Goal: Transaction & Acquisition: Purchase product/service

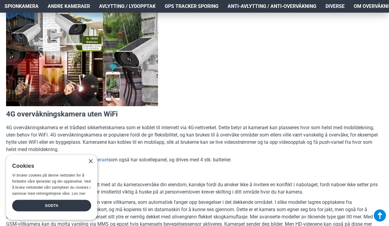
scroll to position [645, 0]
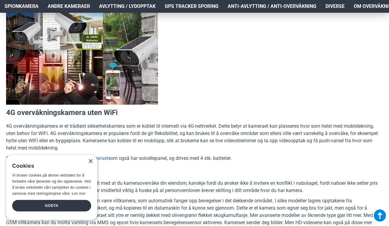
click at [56, 212] on div "Godta" at bounding box center [51, 206] width 79 height 12
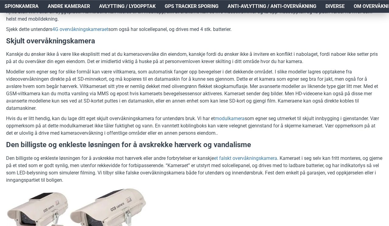
scroll to position [774, 0]
click at [254, 158] on link "et falskt overvåkningskamera" at bounding box center [245, 158] width 63 height 7
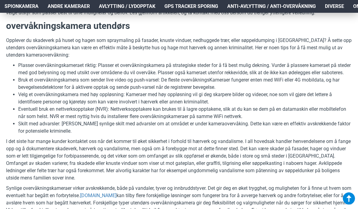
scroll to position [241, 0]
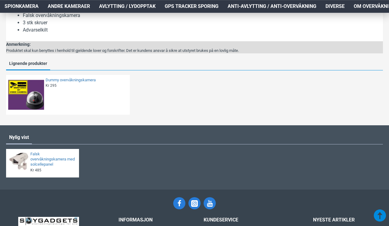
scroll to position [354, 0]
click at [55, 81] on link "Dummy overvåkningskamera" at bounding box center [86, 80] width 80 height 5
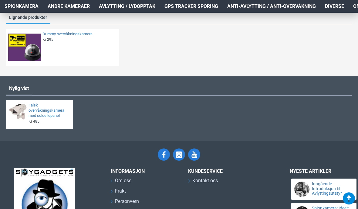
click at [207, 79] on div "Nylig vist Falsk overvåkningskamera med solcellepanel Kr 485 Eks. MVA:Kr 388" at bounding box center [179, 108] width 358 height 64
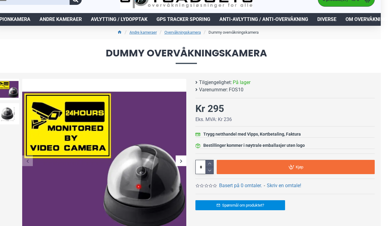
scroll to position [25, 8]
click at [185, 161] on div "Next slide" at bounding box center [180, 161] width 11 height 11
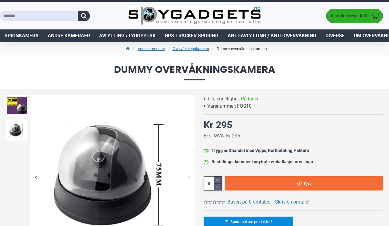
scroll to position [0, 0]
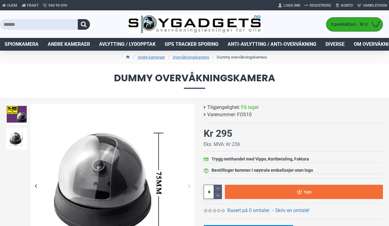
click at [23, 43] on span "Spionkamera" at bounding box center [22, 44] width 34 height 7
